Goal: Check status: Check status

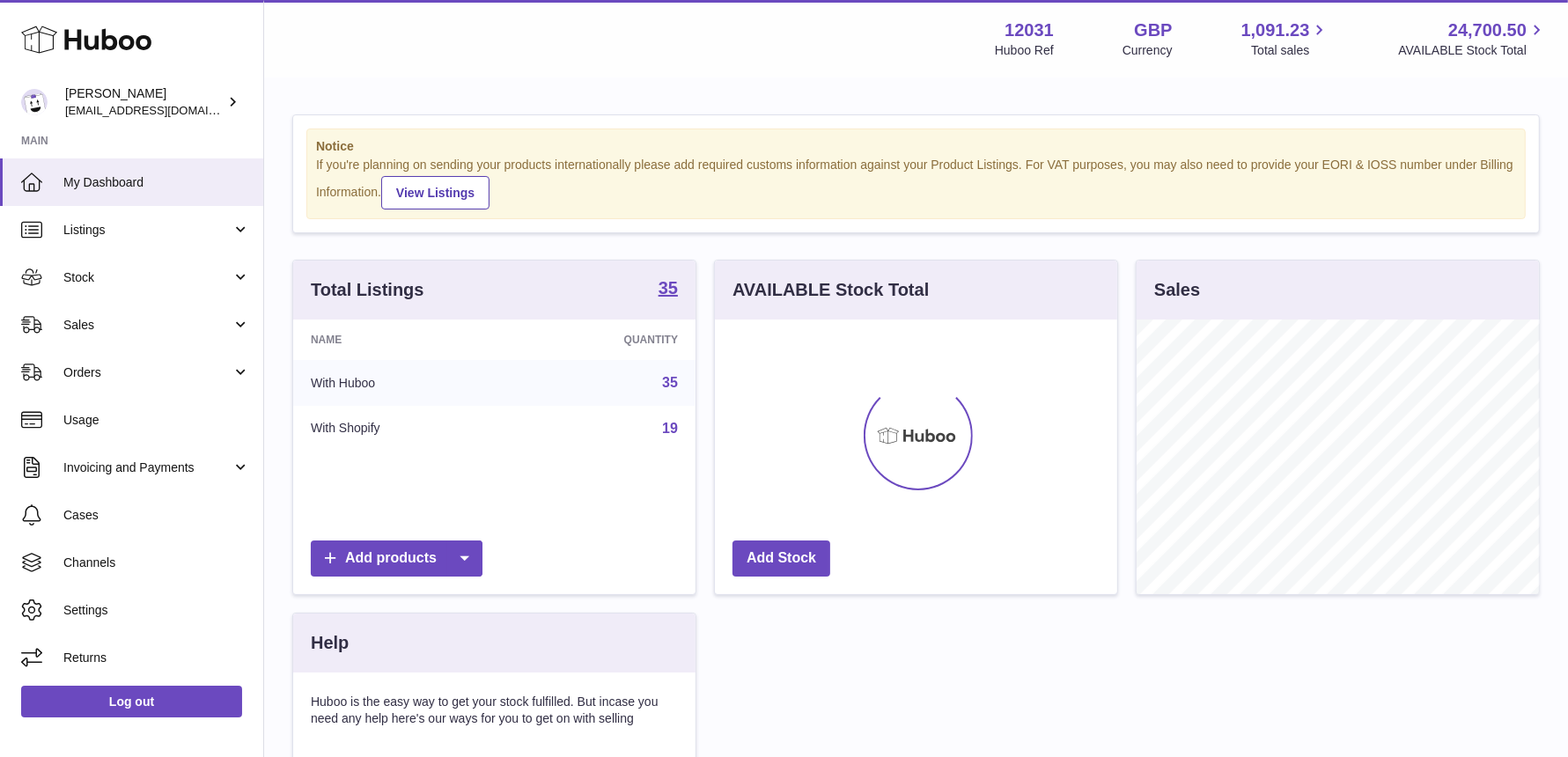
scroll to position [273, 403]
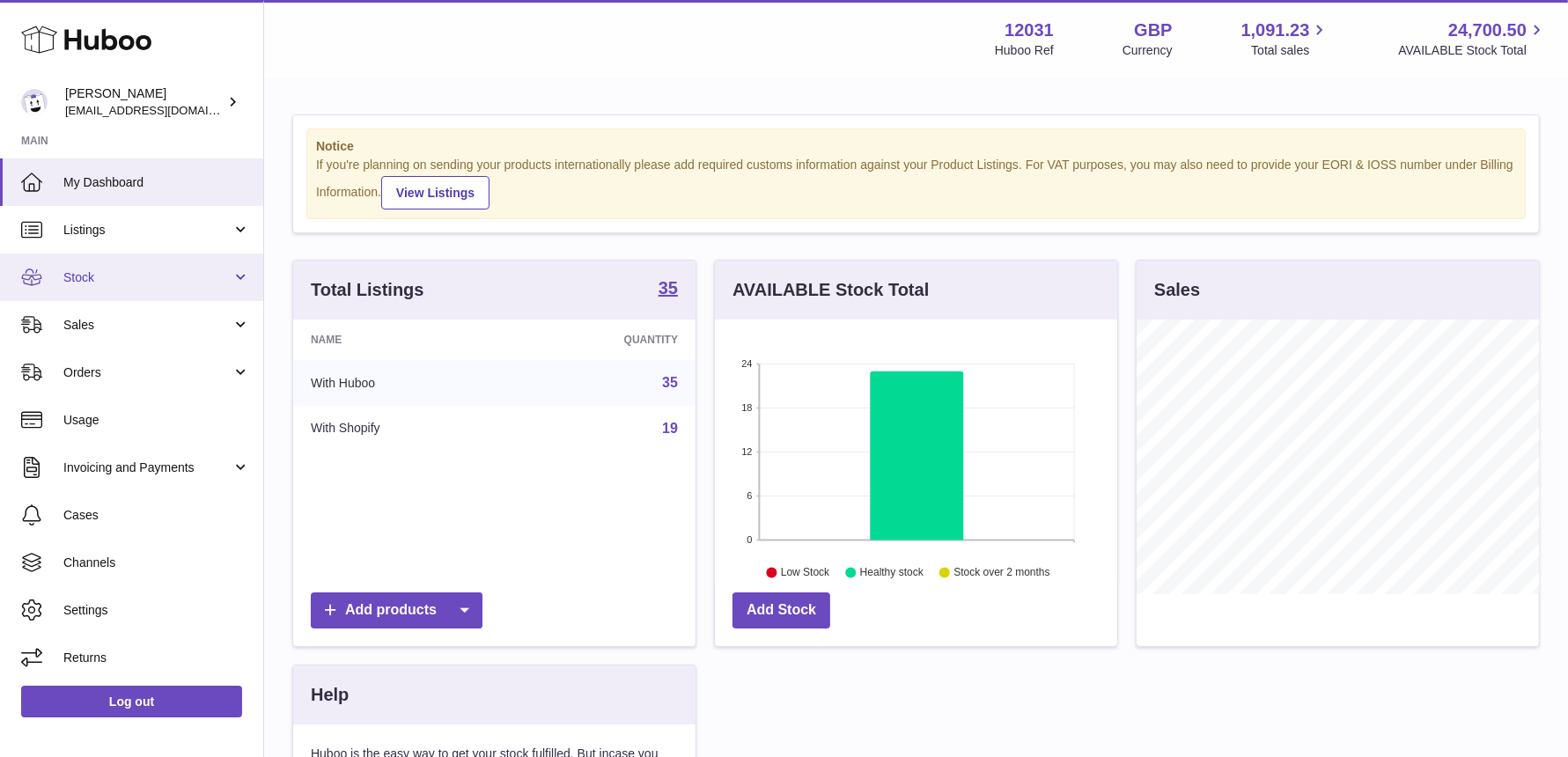
click at [115, 279] on span "Stock" at bounding box center [148, 277] width 168 height 17
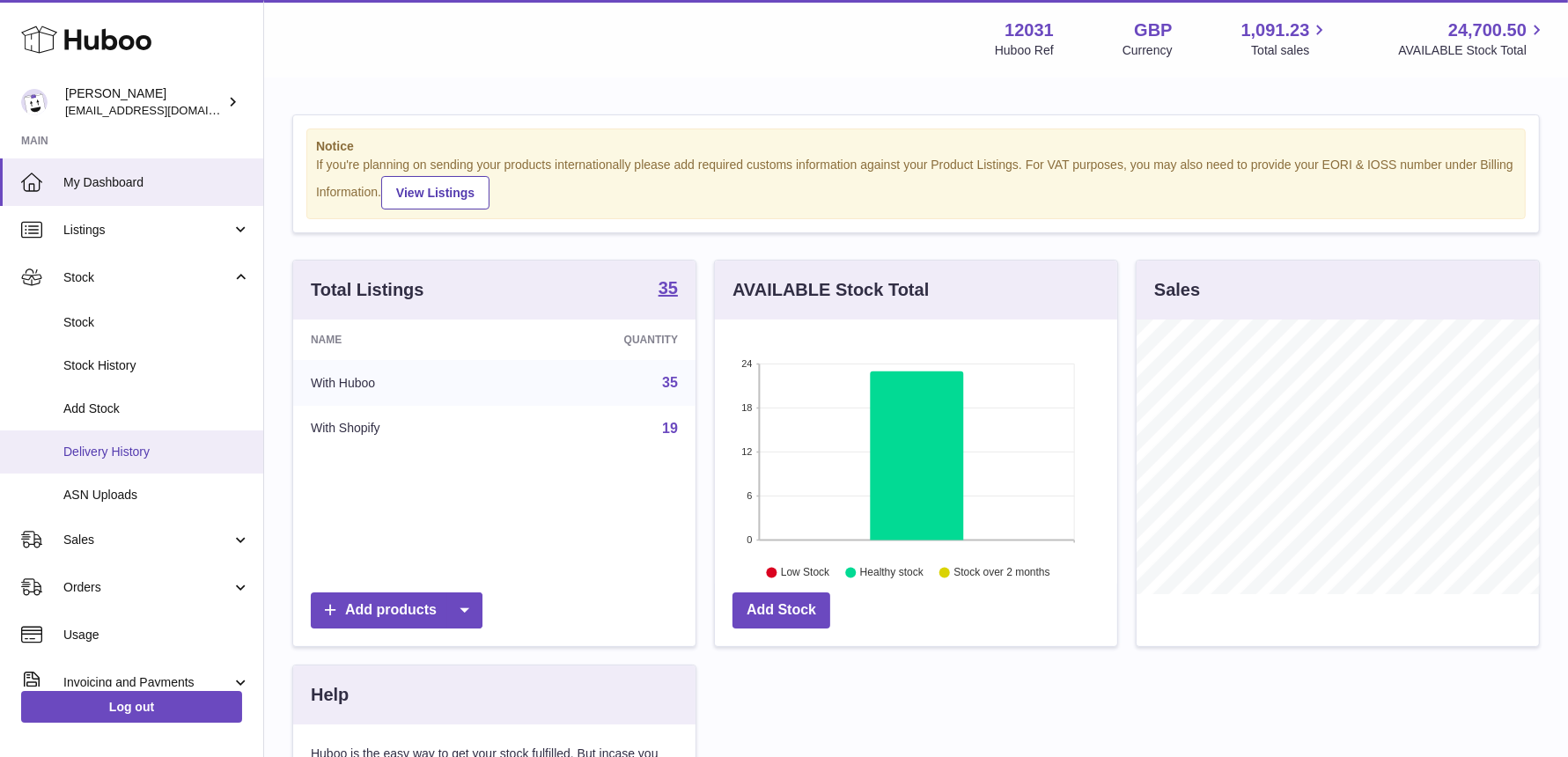
click at [109, 448] on span "Delivery History" at bounding box center [156, 451] width 187 height 17
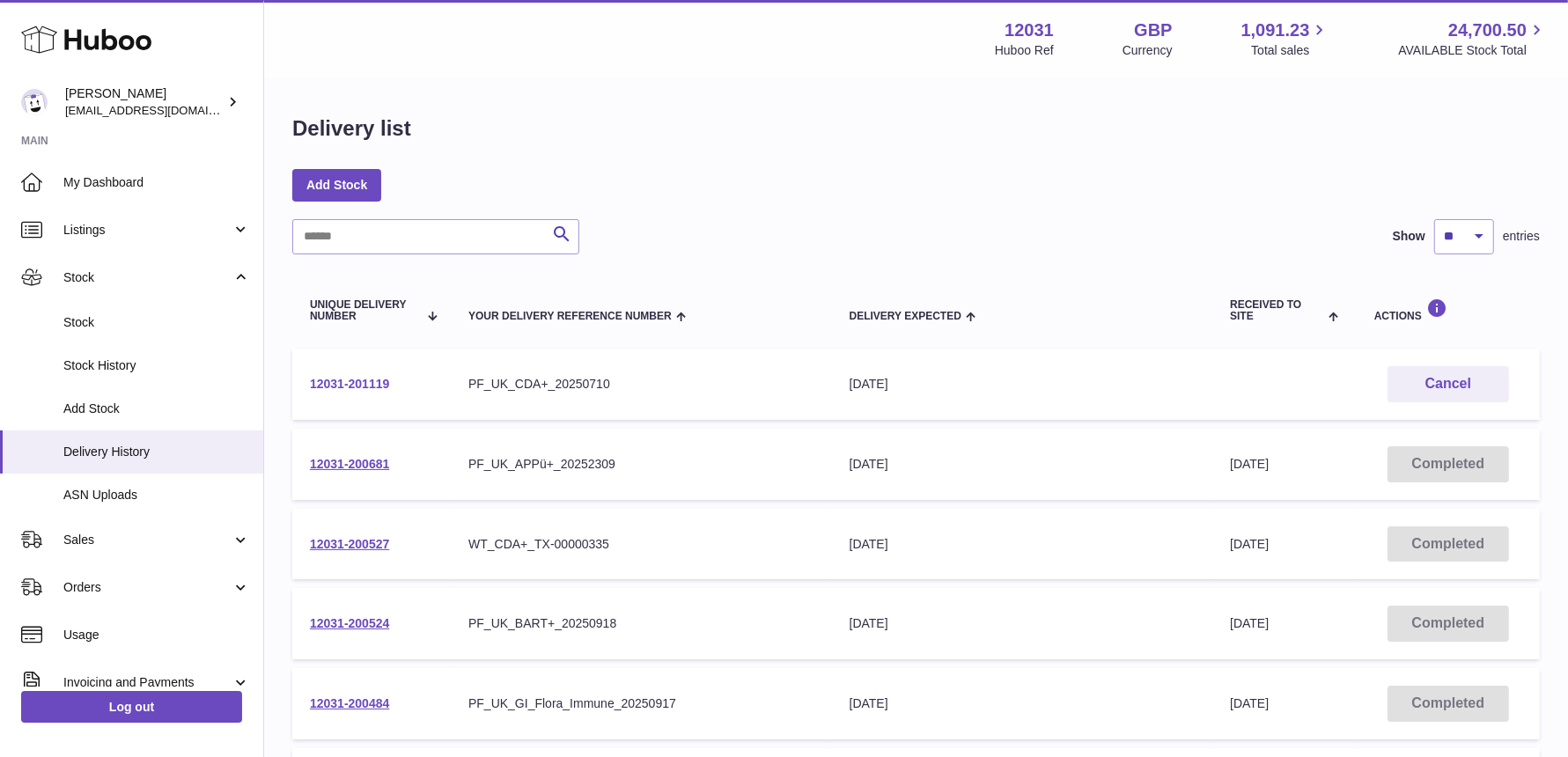
click at [370, 383] on link "12031-201119" at bounding box center [349, 384] width 79 height 14
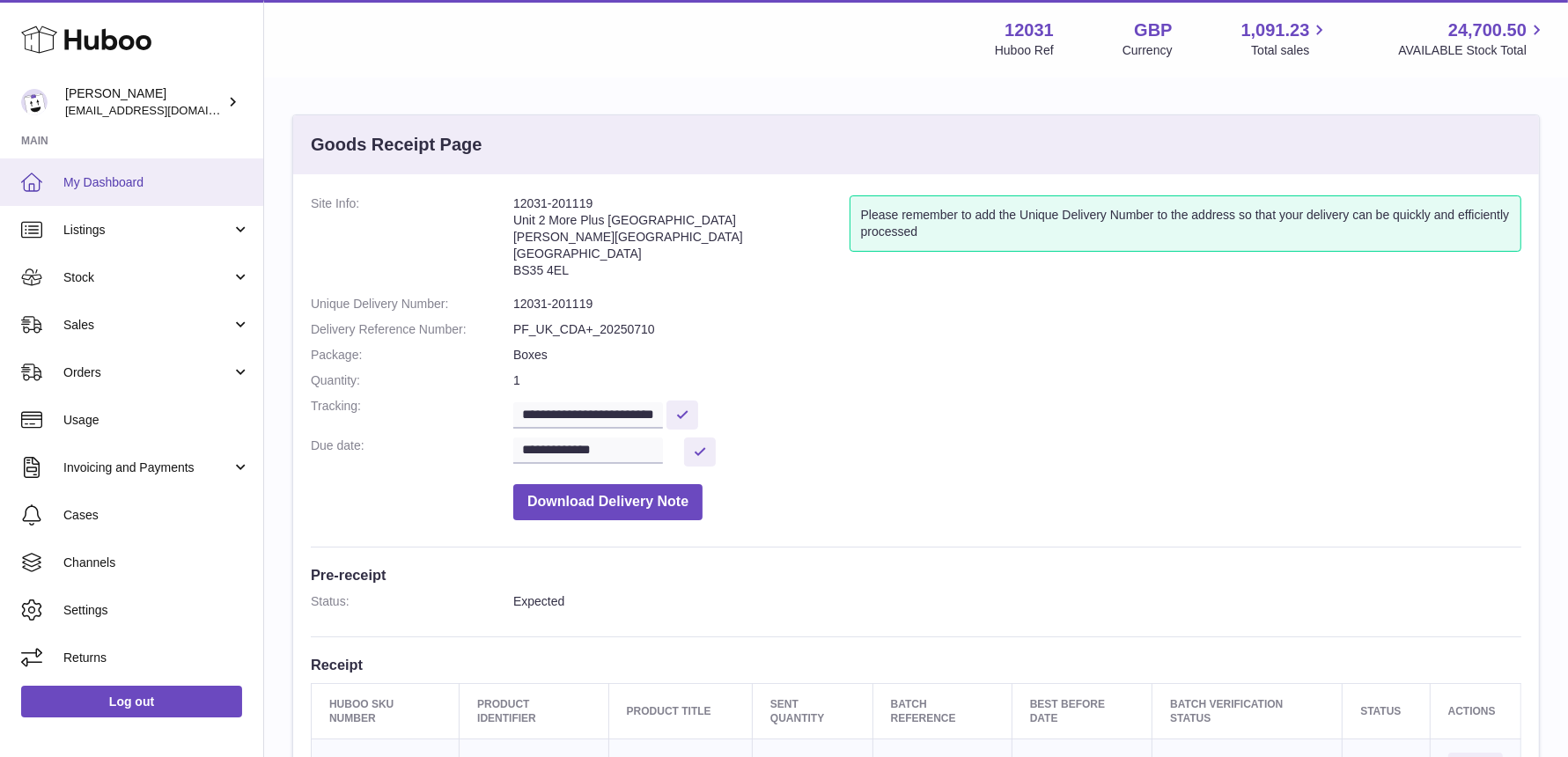
click at [216, 181] on span "My Dashboard" at bounding box center [156, 182] width 187 height 17
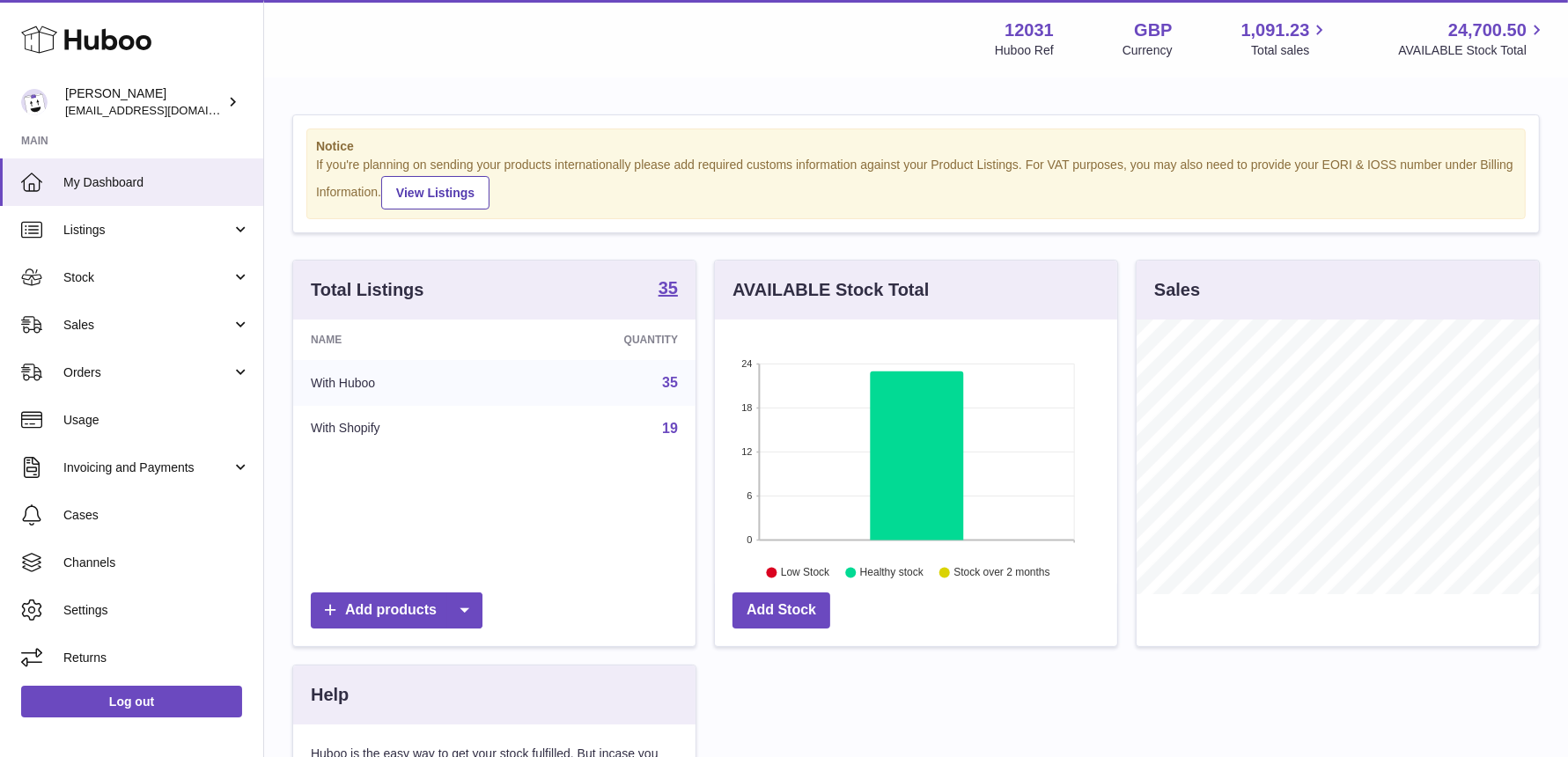
scroll to position [273, 403]
